Goal: Transaction & Acquisition: Purchase product/service

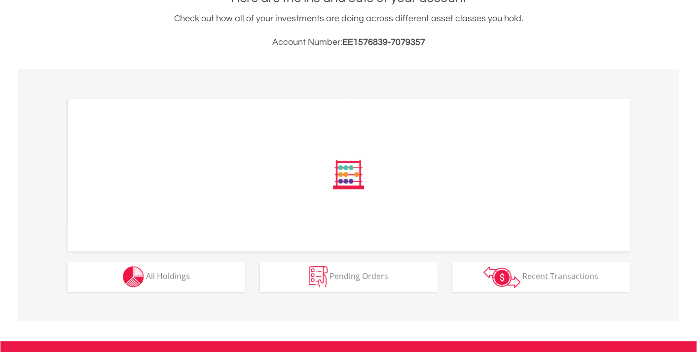
scroll to position [247, 0]
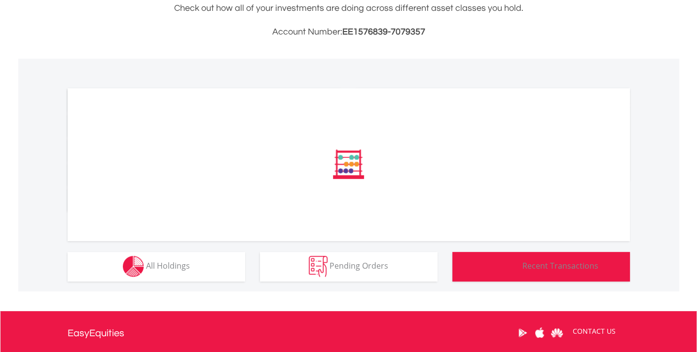
click at [586, 271] on span "Recent Transactions" at bounding box center [560, 265] width 76 height 11
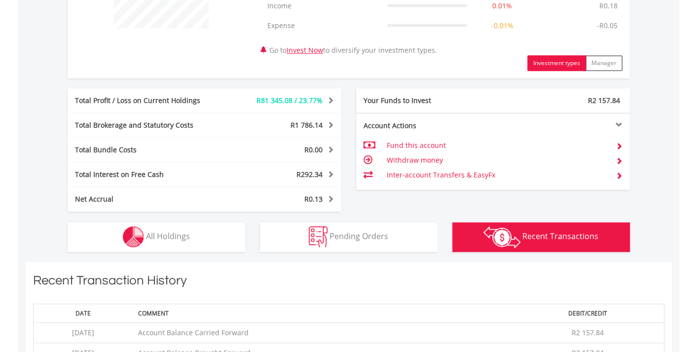
scroll to position [661, 0]
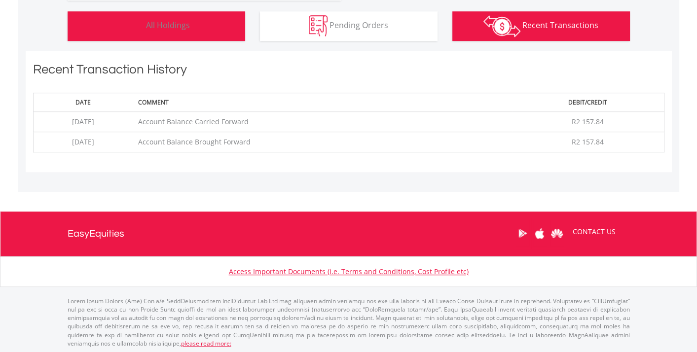
click at [180, 22] on span "All Holdings" at bounding box center [168, 25] width 44 height 11
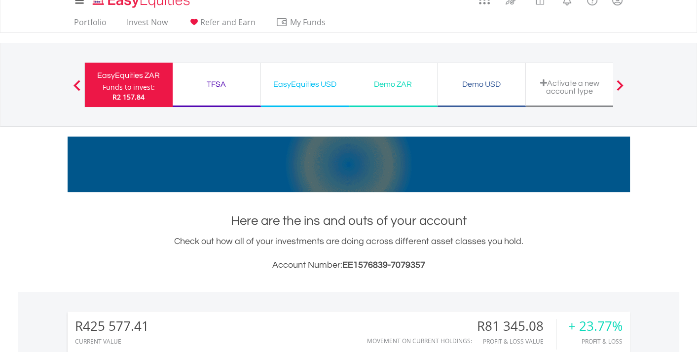
scroll to position [0, 0]
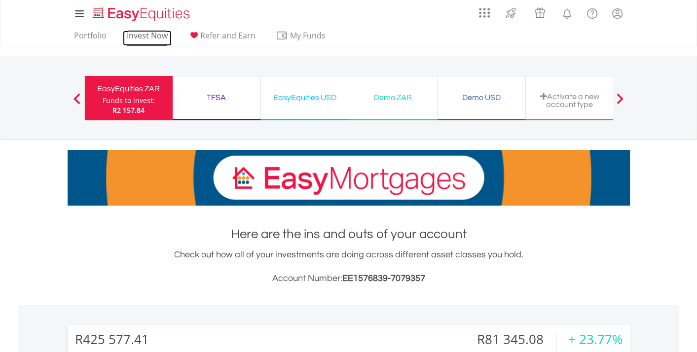
click at [143, 34] on link "Invest Now" at bounding box center [147, 38] width 49 height 15
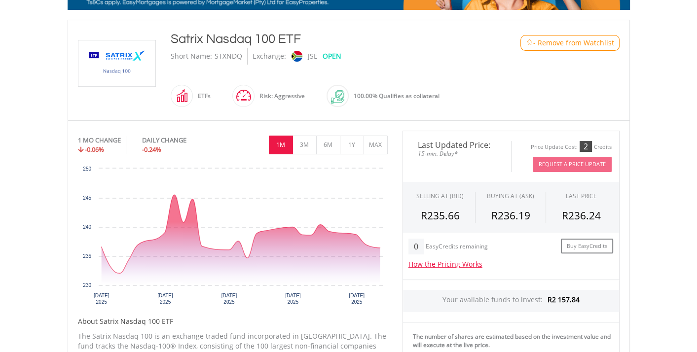
scroll to position [197, 0]
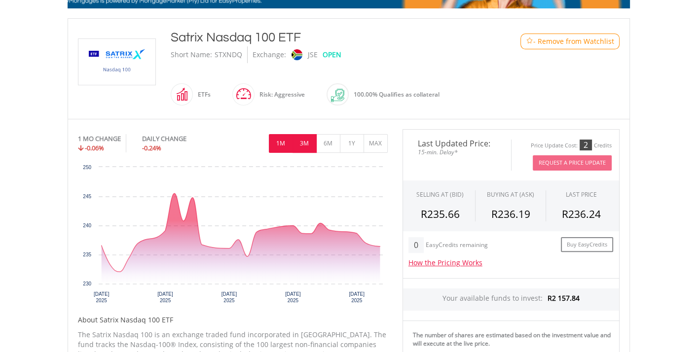
click at [308, 144] on button "3M" at bounding box center [304, 143] width 24 height 19
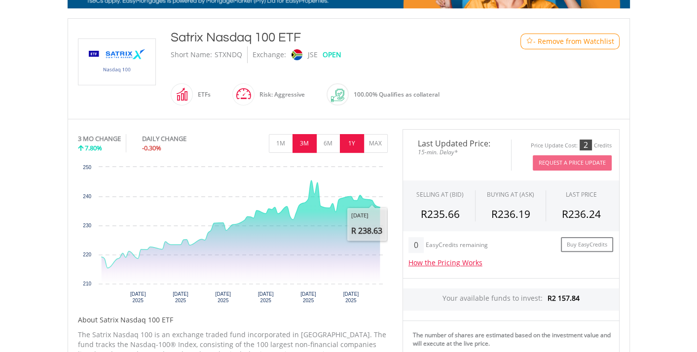
click at [353, 143] on button "1Y" at bounding box center [352, 143] width 24 height 19
